Goal: Task Accomplishment & Management: Manage account settings

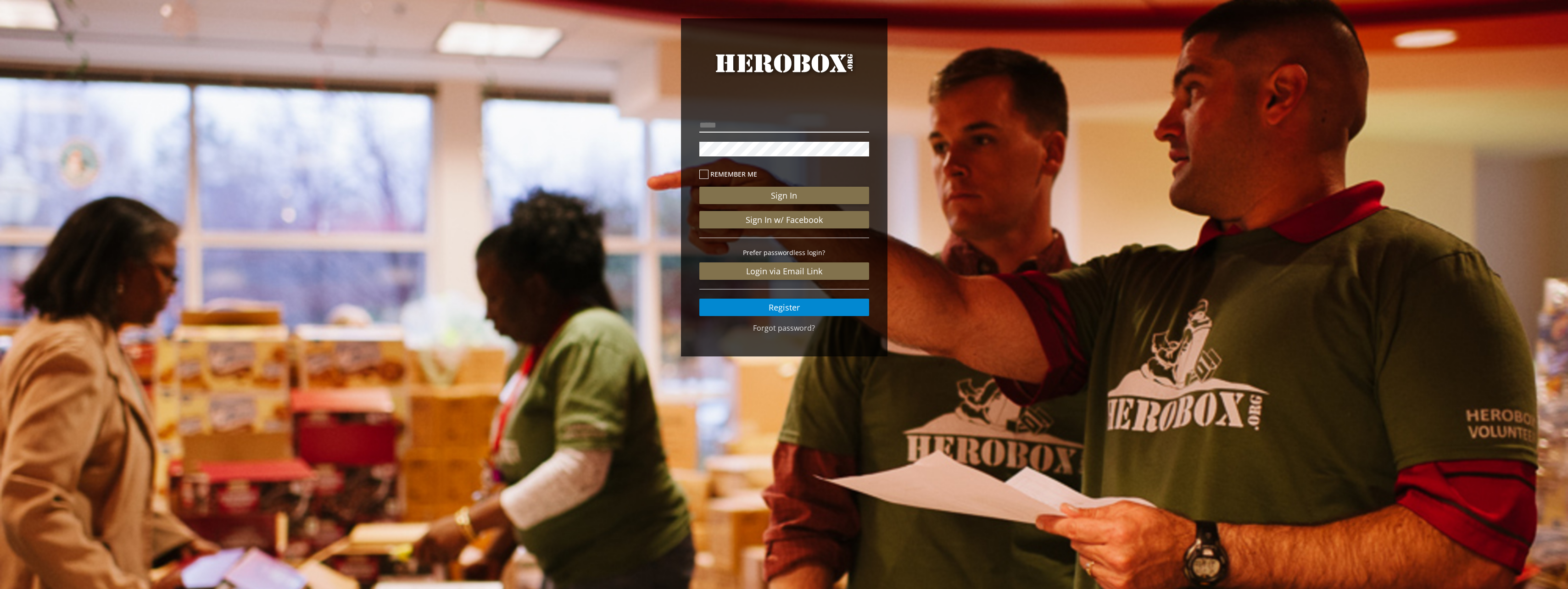
click at [780, 120] on input "email" at bounding box center [784, 125] width 170 height 15
type input "**********"
click at [700, 187] on button "Sign In" at bounding box center [784, 195] width 170 height 17
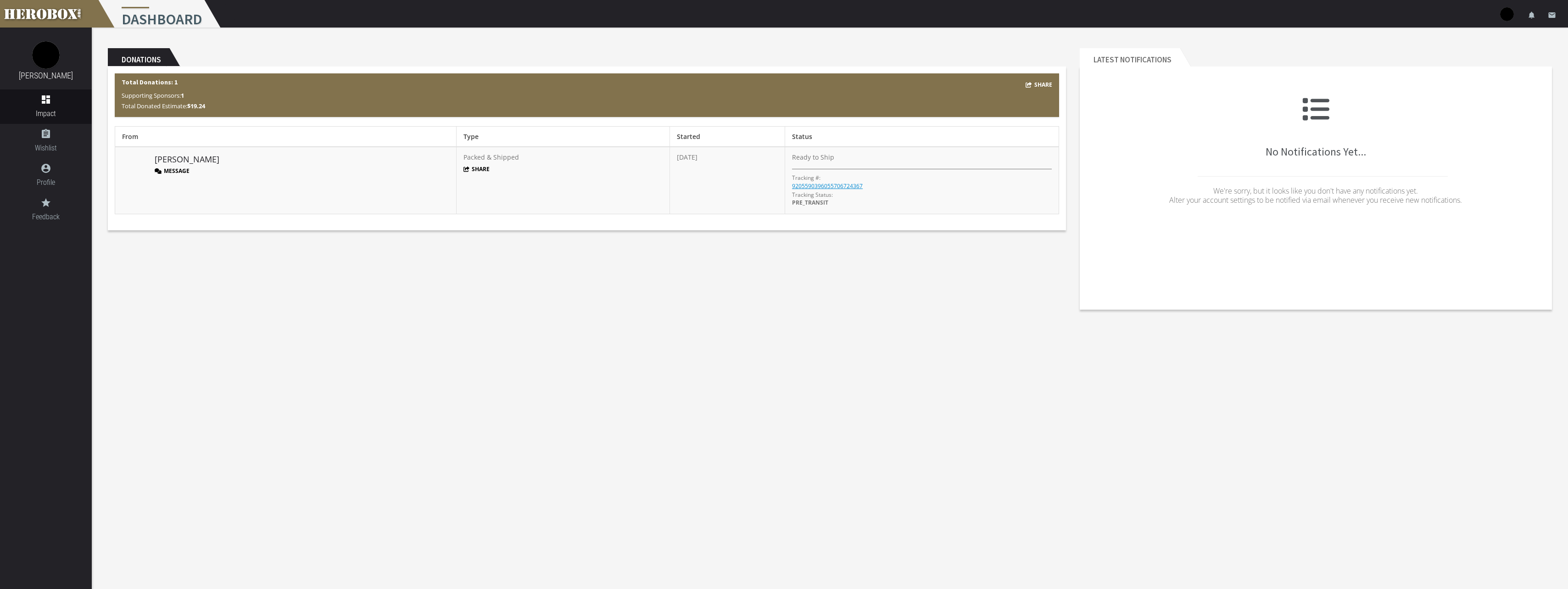
click at [168, 170] on button "Message" at bounding box center [172, 171] width 35 height 8
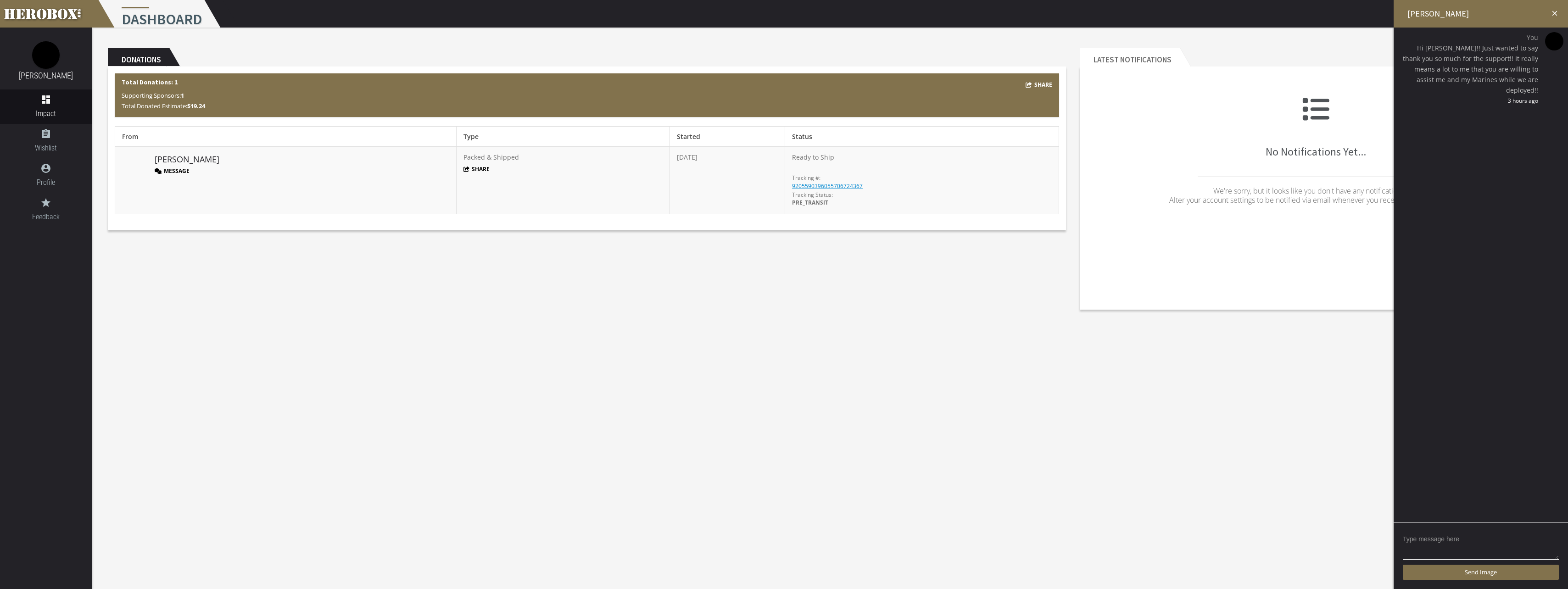
click at [1554, 13] on icon "close" at bounding box center [1555, 13] width 8 height 8
drag, startPoint x: 1549, startPoint y: 7, endPoint x: 1545, endPoint y: 8, distance: 4.1
click at [1549, 7] on icon "close" at bounding box center [1549, 11] width 11 height 11
